Goal: Task Accomplishment & Management: Complete application form

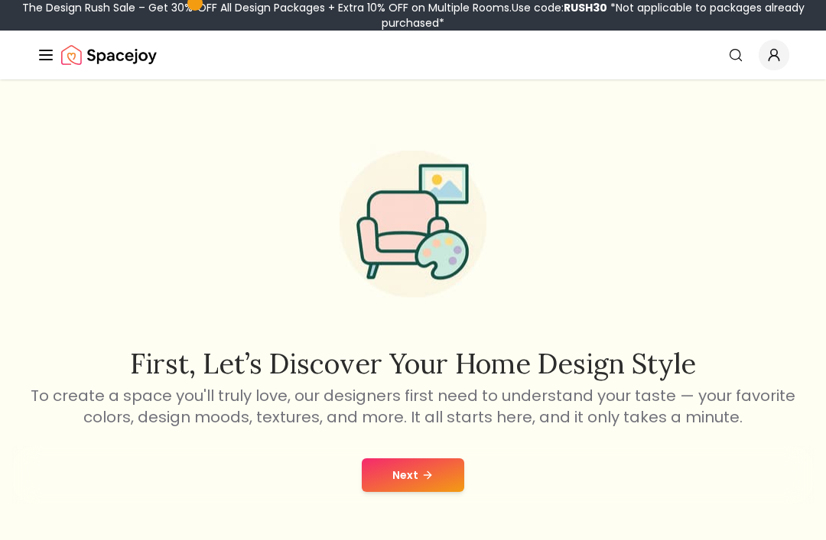
click at [410, 475] on button "Next" at bounding box center [413, 476] width 102 height 34
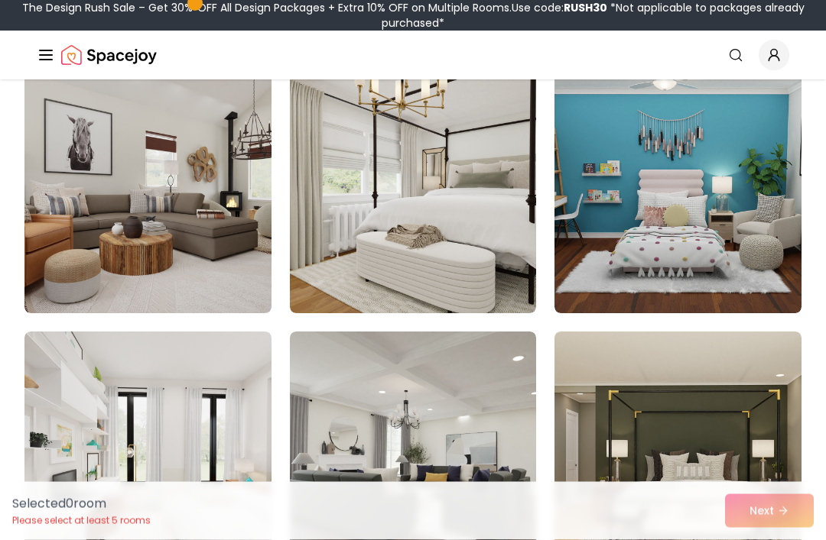
scroll to position [157, 0]
click at [706, 277] on img at bounding box center [677, 191] width 247 height 245
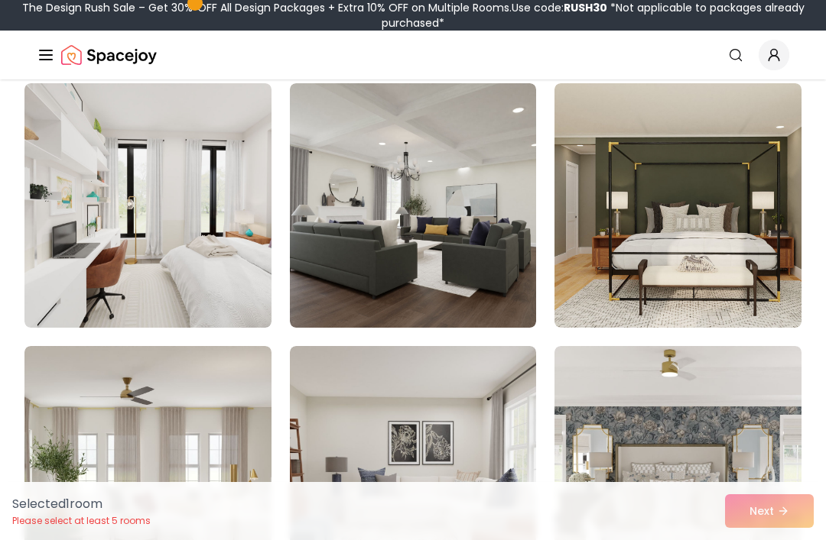
click at [103, 255] on img at bounding box center [147, 205] width 247 height 245
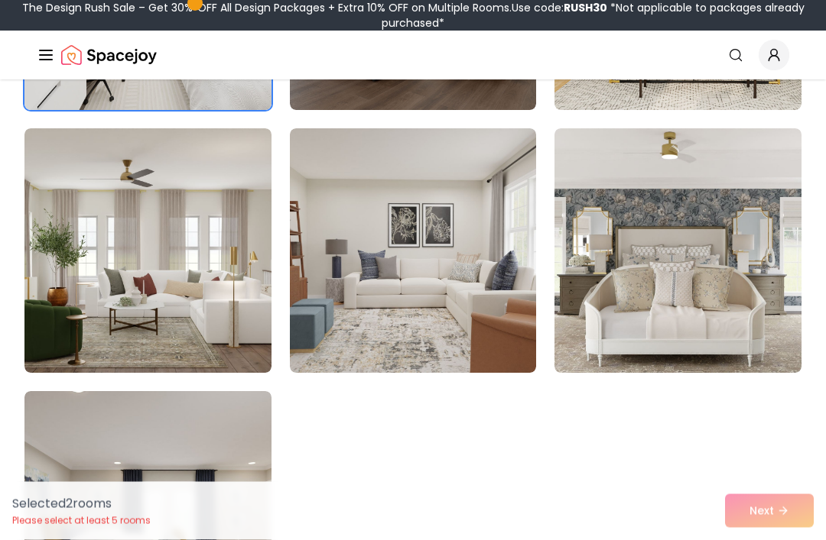
scroll to position [628, 0]
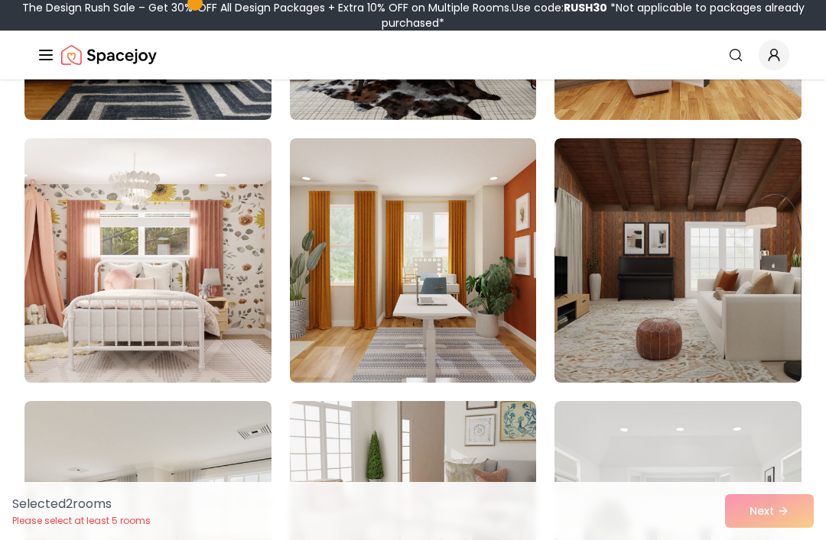
click at [95, 308] on img at bounding box center [147, 260] width 247 height 245
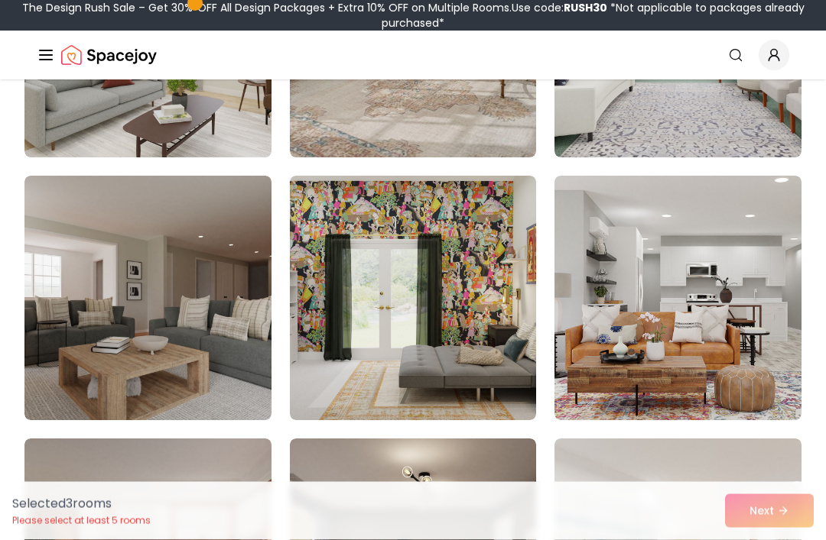
scroll to position [1631, 0]
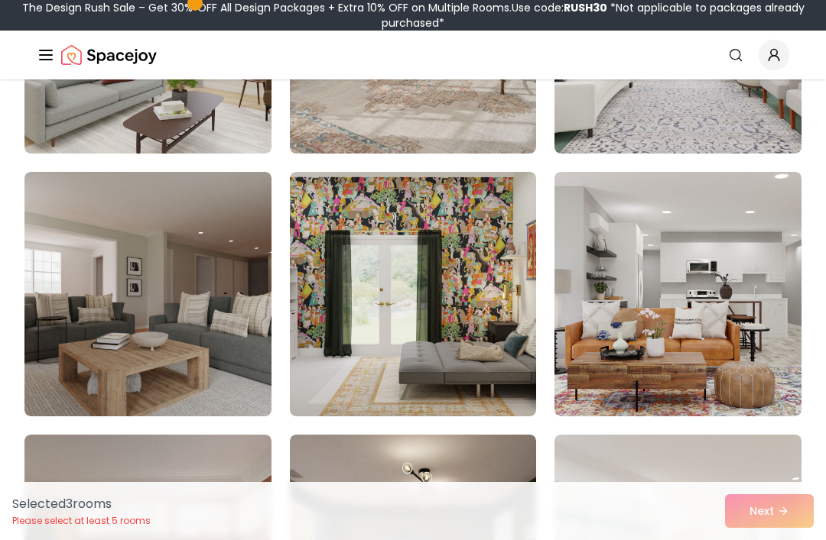
click at [340, 342] on img at bounding box center [413, 294] width 247 height 245
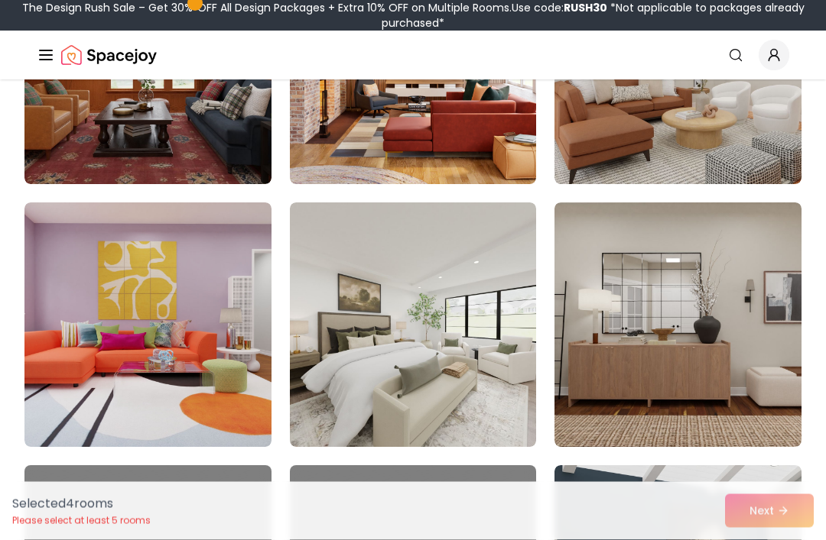
scroll to position [2396, 0]
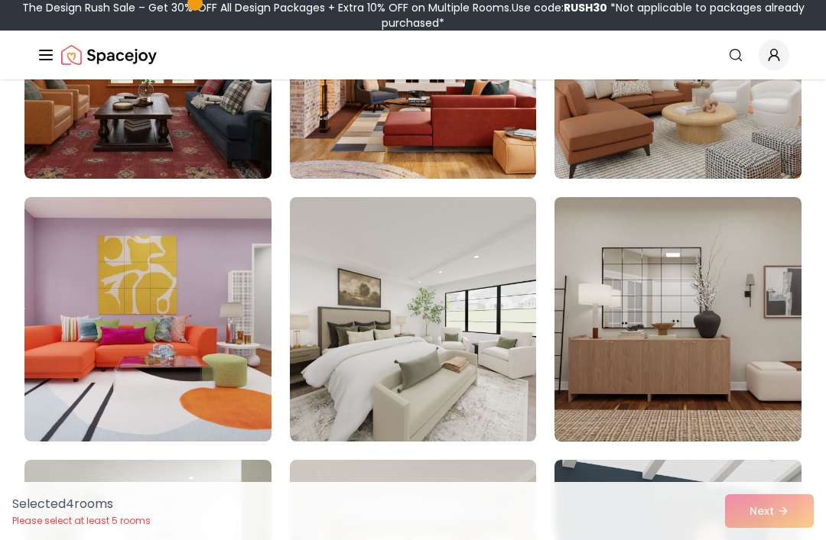
click at [112, 382] on img at bounding box center [147, 319] width 247 height 245
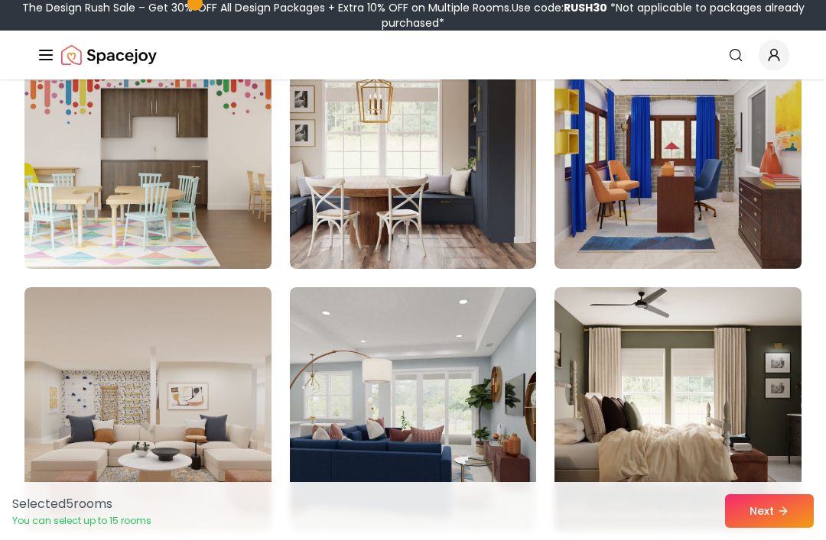
scroll to position [3109, 0]
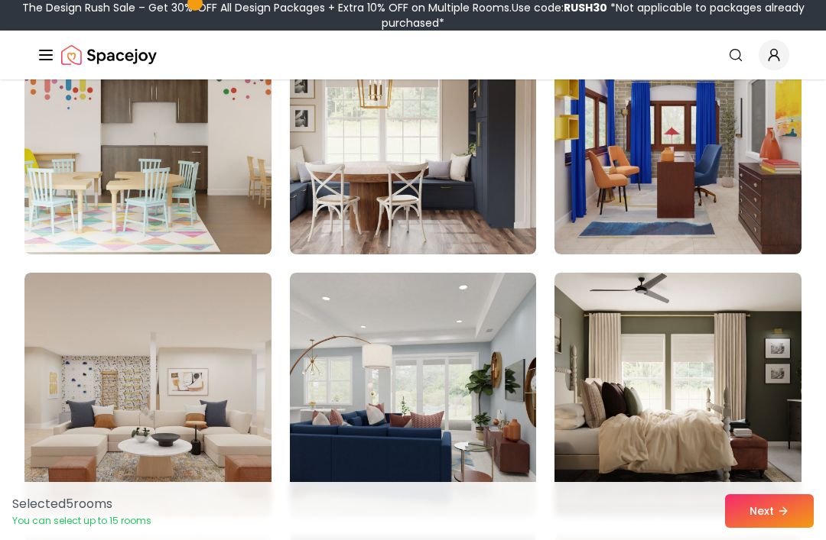
click at [370, 221] on img at bounding box center [413, 132] width 247 height 245
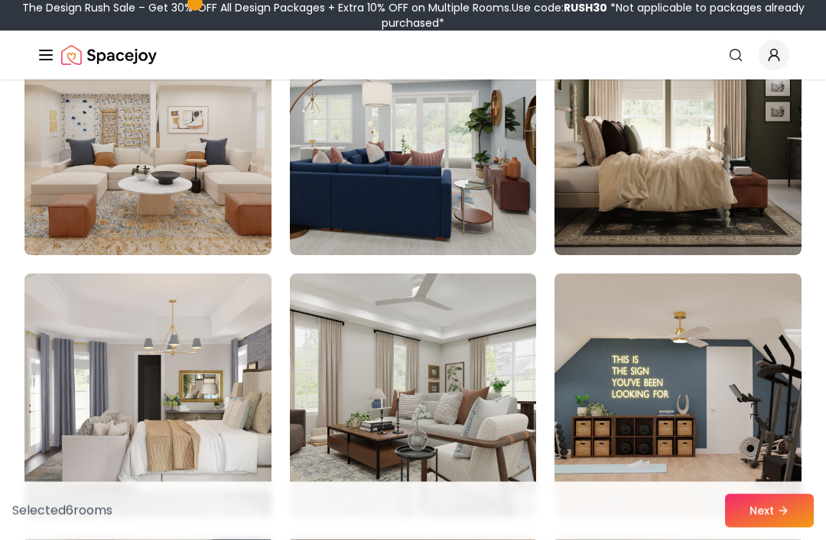
scroll to position [3384, 0]
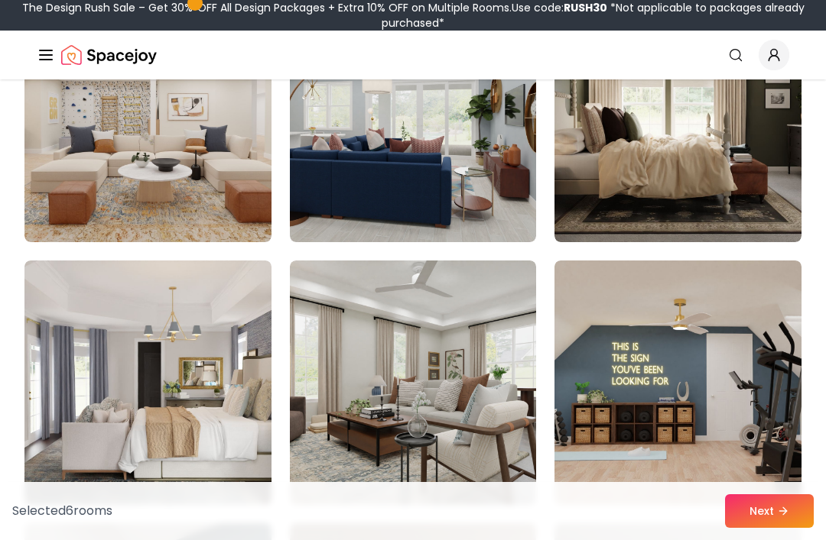
click at [742, 435] on img at bounding box center [677, 383] width 247 height 245
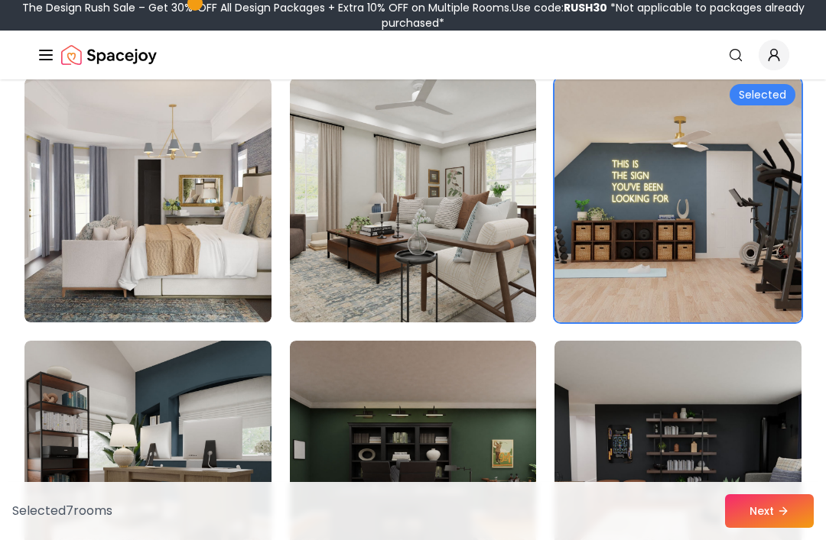
click at [157, 239] on img at bounding box center [147, 200] width 247 height 245
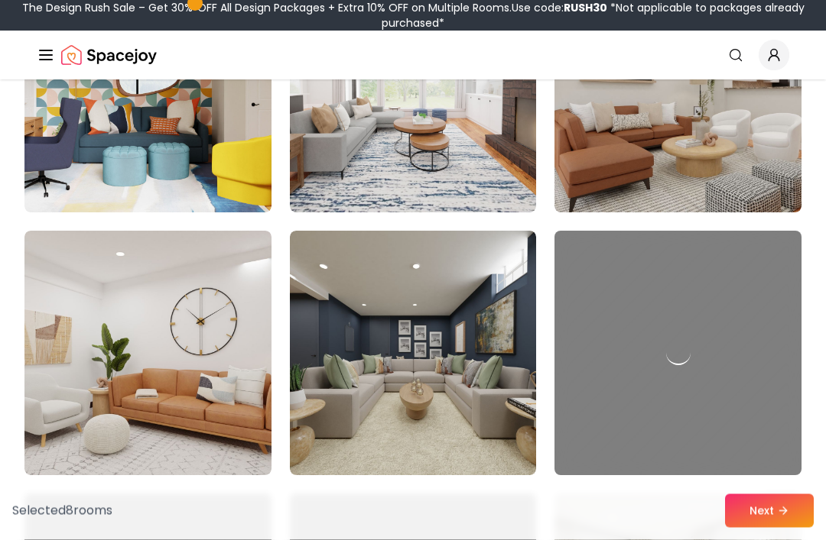
scroll to position [4188, 0]
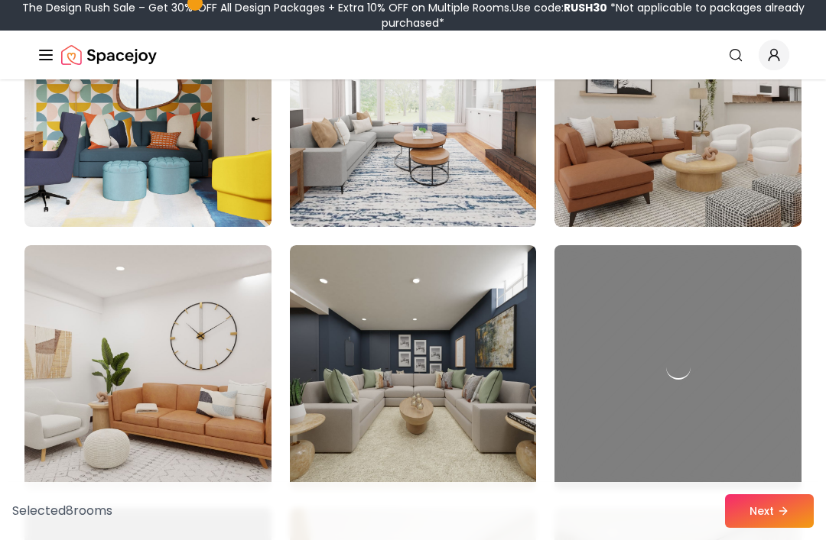
click at [121, 178] on img at bounding box center [147, 104] width 247 height 245
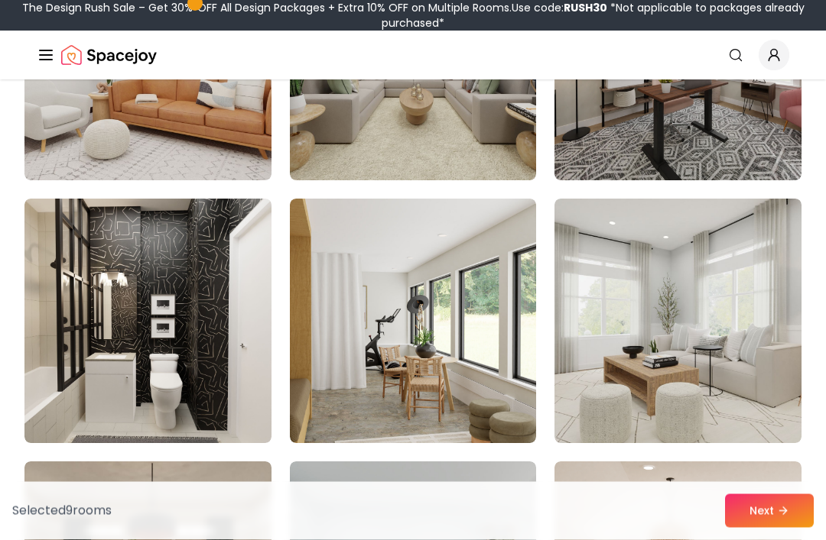
scroll to position [4506, 0]
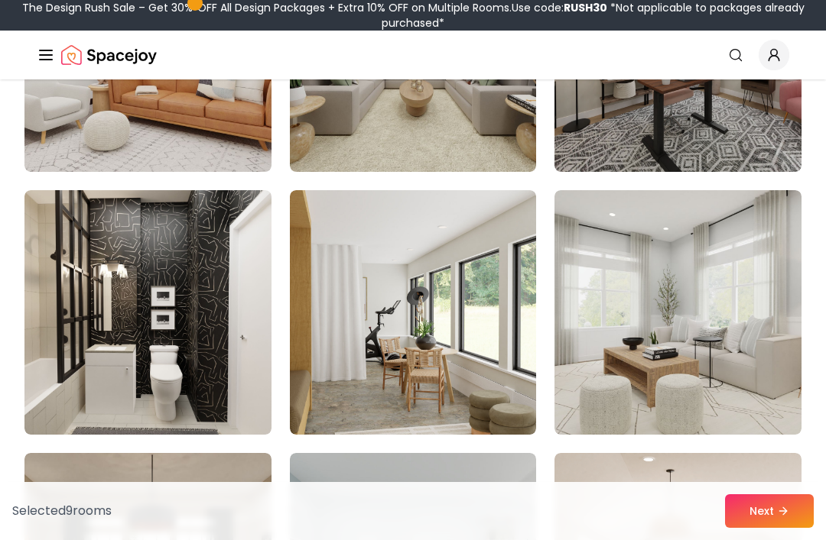
click at [760, 528] on button "Next" at bounding box center [769, 512] width 89 height 34
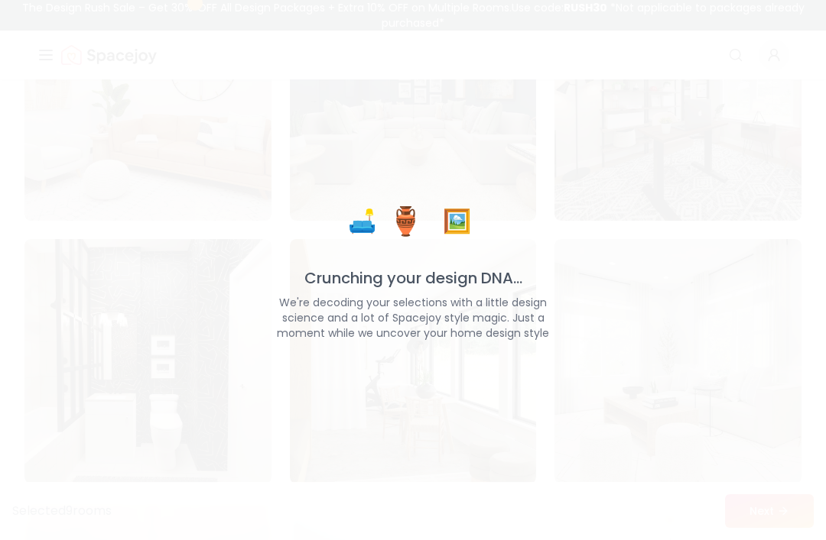
click at [170, 414] on div "🛋️ 🏺 🖼️ Crunching your design DNA... We're decoding your selections with a litt…" at bounding box center [413, 270] width 826 height 540
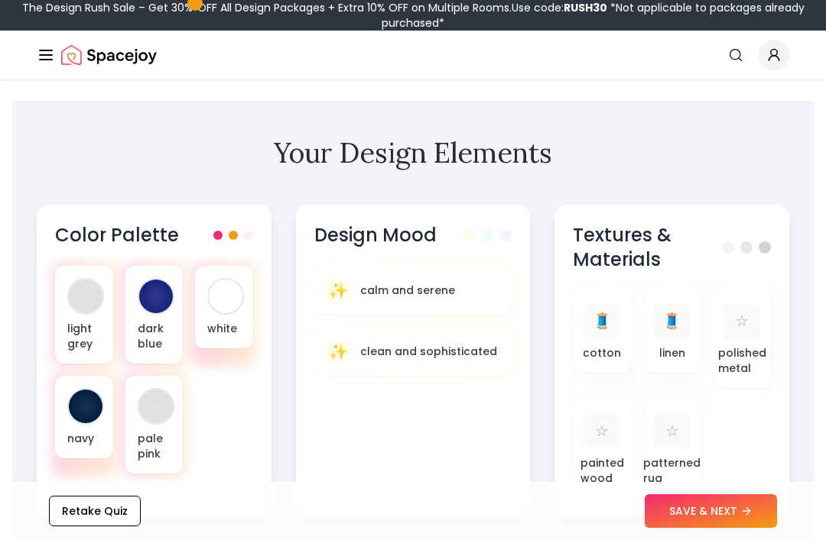
scroll to position [509, 0]
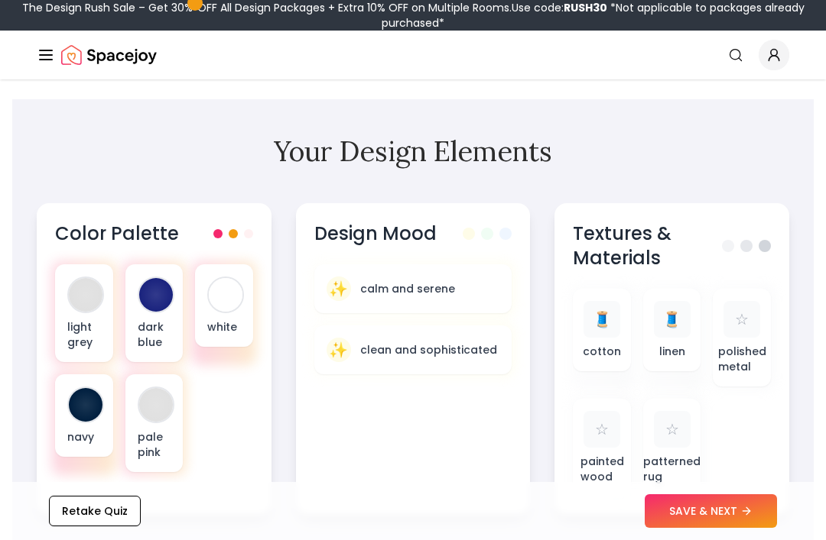
click at [228, 226] on div "Color Palette" at bounding box center [154, 234] width 198 height 24
click at [144, 335] on p "dark blue" at bounding box center [155, 335] width 34 height 31
click at [144, 333] on p "dark blue" at bounding box center [155, 335] width 34 height 31
click at [146, 297] on div at bounding box center [156, 295] width 34 height 34
click at [148, 446] on p "pale pink" at bounding box center [155, 445] width 34 height 31
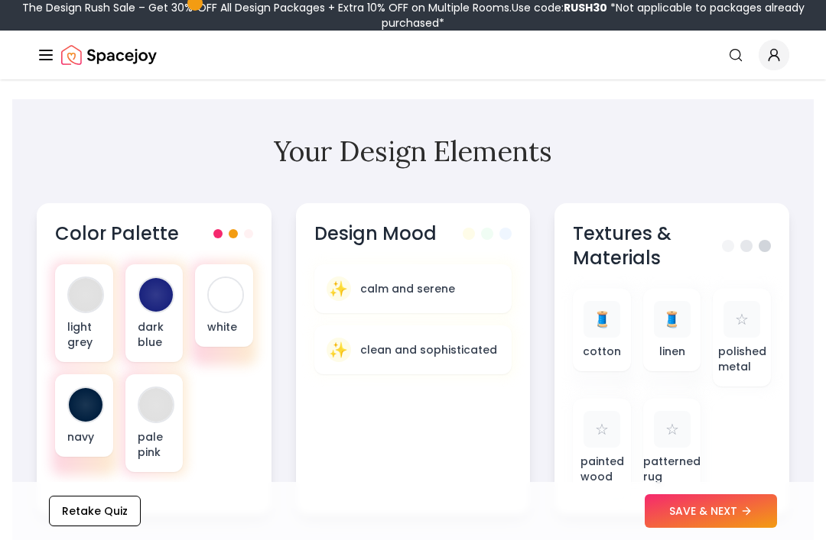
click at [76, 427] on div "navy" at bounding box center [84, 416] width 58 height 83
click at [80, 311] on div at bounding box center [85, 295] width 37 height 37
click at [212, 307] on div "white" at bounding box center [224, 305] width 58 height 83
click at [86, 436] on p "navy" at bounding box center [84, 437] width 34 height 15
click at [148, 435] on p "pale pink" at bounding box center [155, 445] width 34 height 31
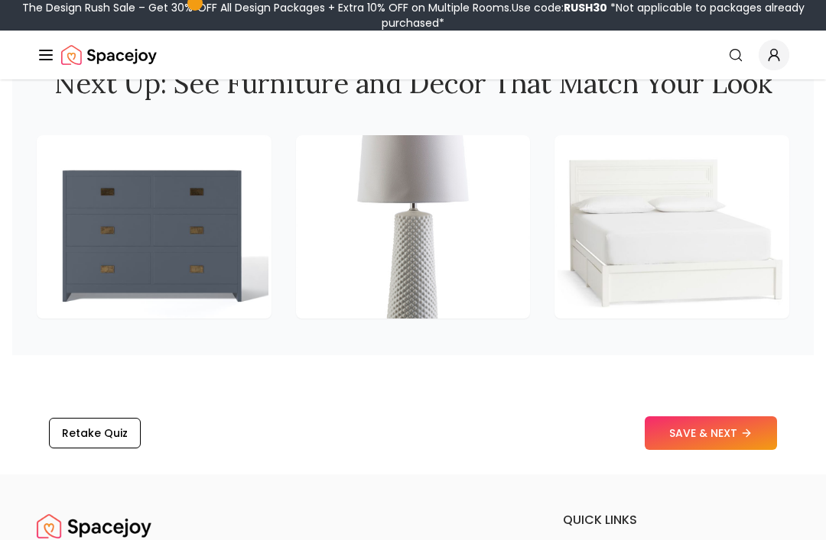
scroll to position [2265, 0]
click at [711, 427] on button "SAVE & NEXT" at bounding box center [710, 434] width 132 height 34
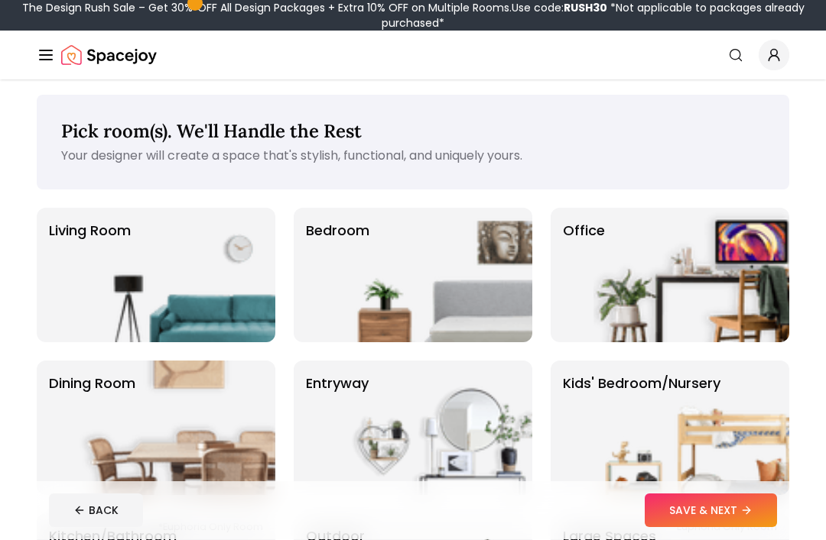
scroll to position [3, 0]
click at [433, 276] on img at bounding box center [434, 275] width 196 height 135
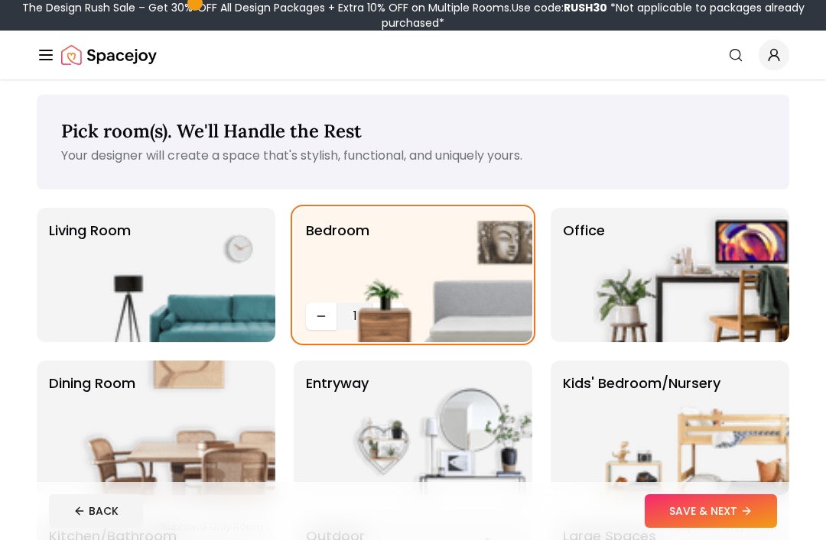
click at [723, 528] on button "SAVE & NEXT" at bounding box center [710, 512] width 132 height 34
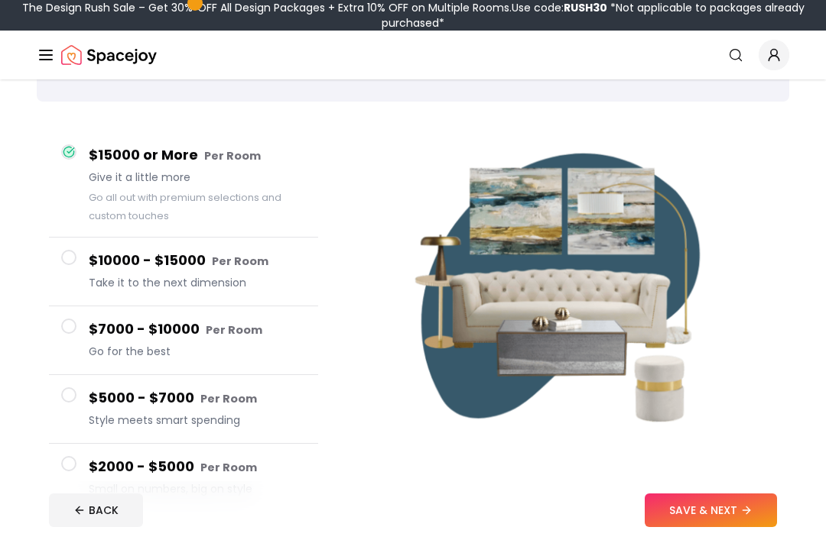
scroll to position [91, 0]
click at [719, 528] on button "SAVE & NEXT" at bounding box center [710, 512] width 132 height 34
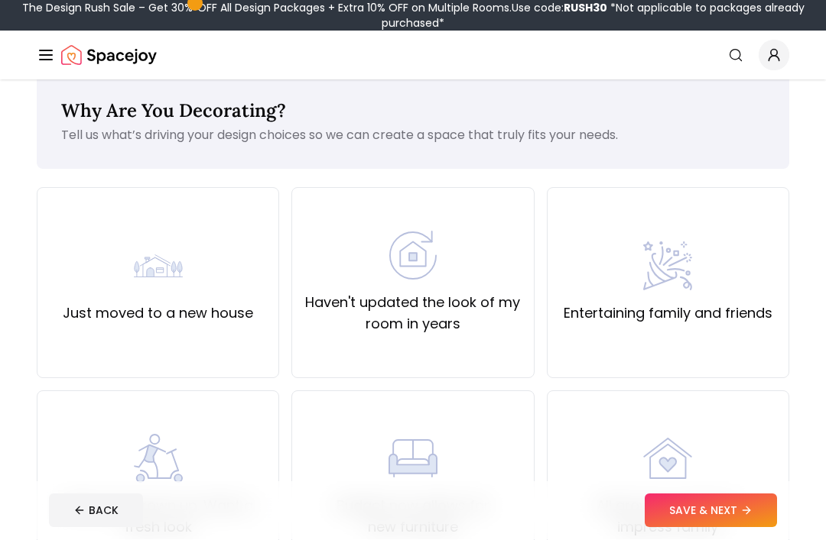
scroll to position [25, 0]
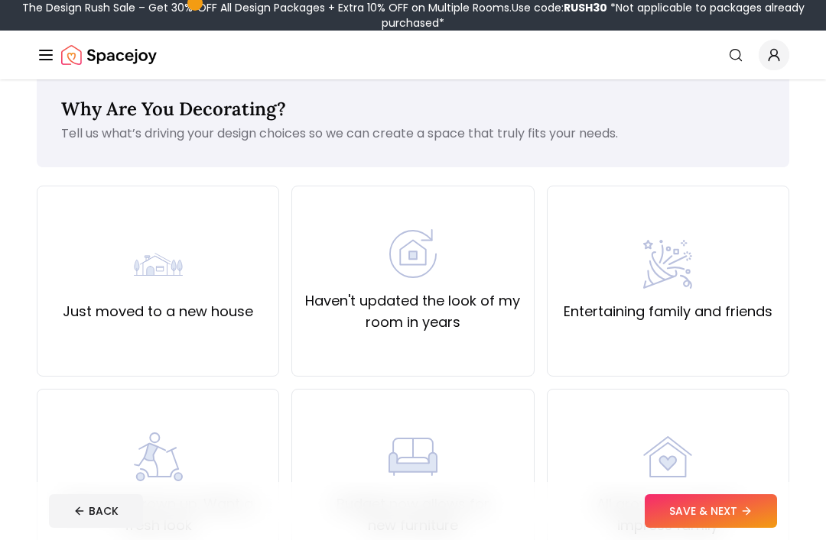
click at [504, 337] on div "Haven't updated the look of my room in years" at bounding box center [412, 281] width 242 height 191
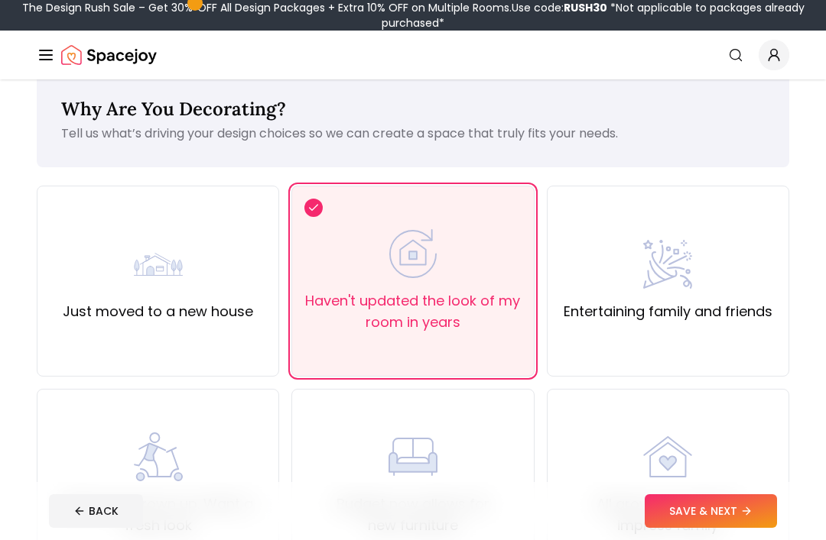
click at [735, 528] on button "SAVE & NEXT" at bounding box center [710, 512] width 132 height 34
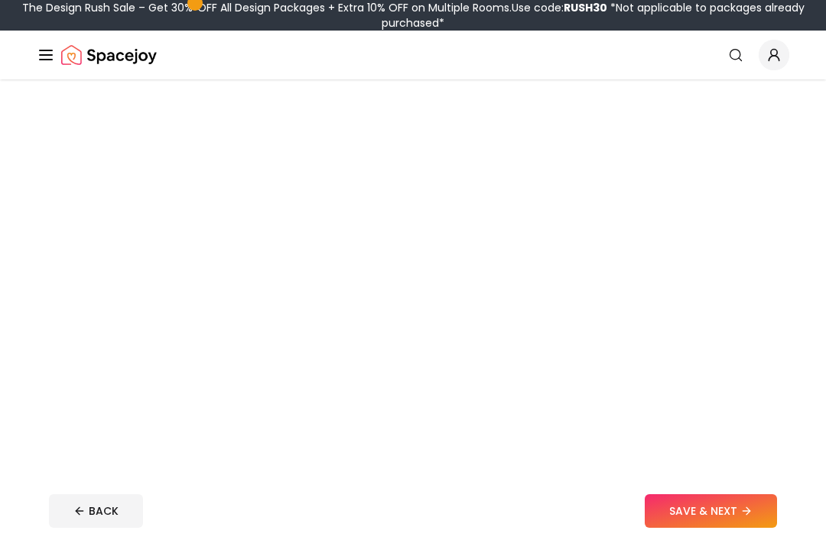
scroll to position [52, 0]
